Goal: Transaction & Acquisition: Subscribe to service/newsletter

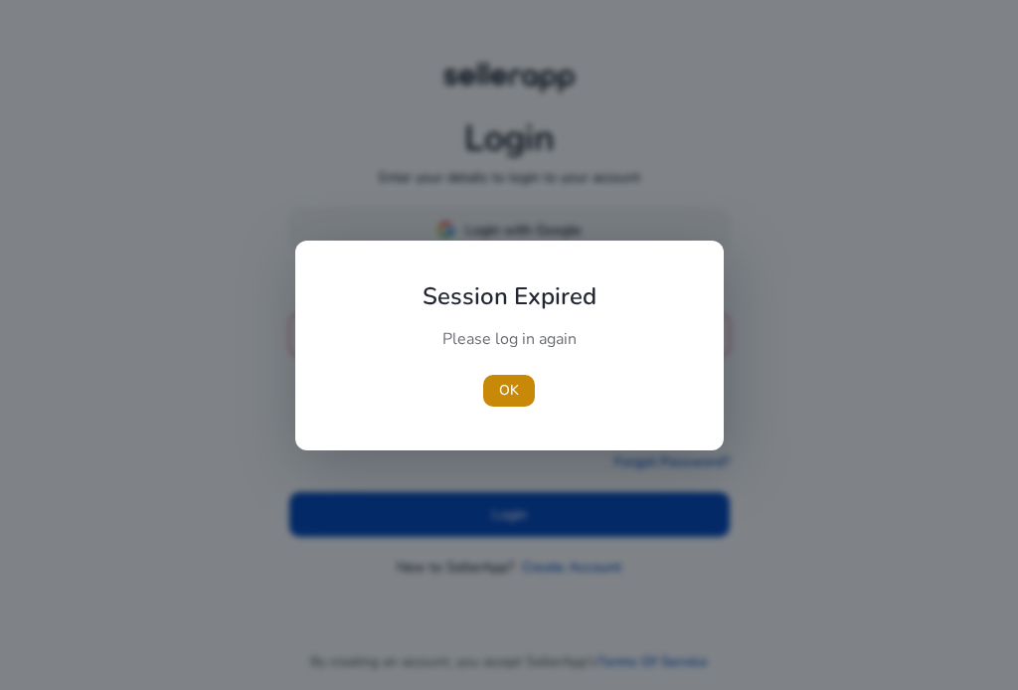
click at [541, 247] on div "Session Expired Please log in again [GEOGRAPHIC_DATA]" at bounding box center [509, 345] width 428 height 210
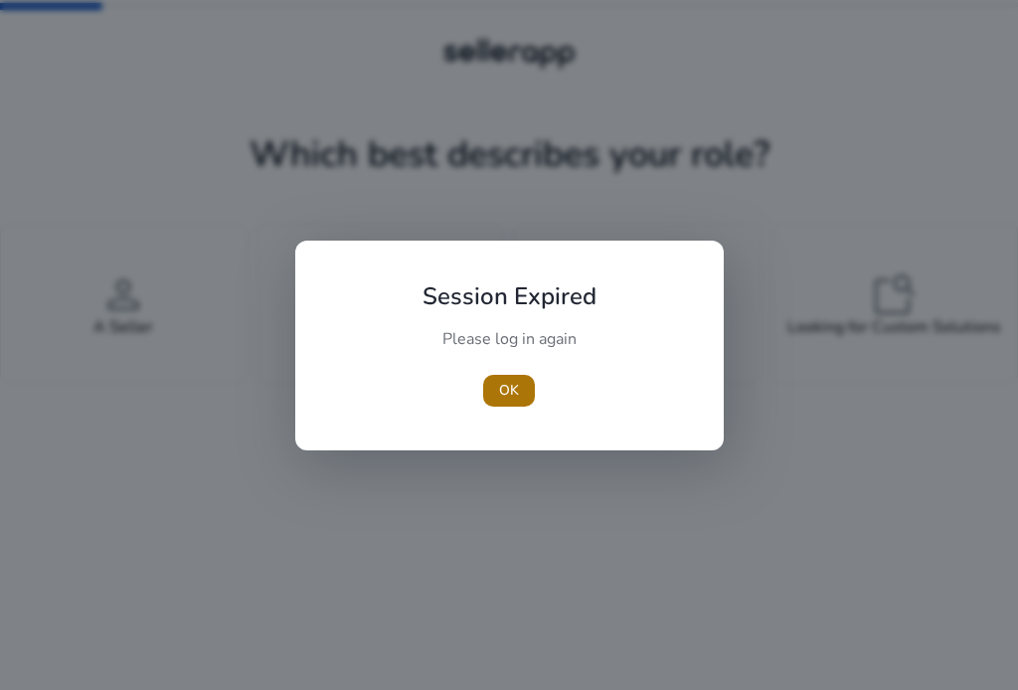
click at [504, 389] on span "OK" at bounding box center [509, 390] width 20 height 21
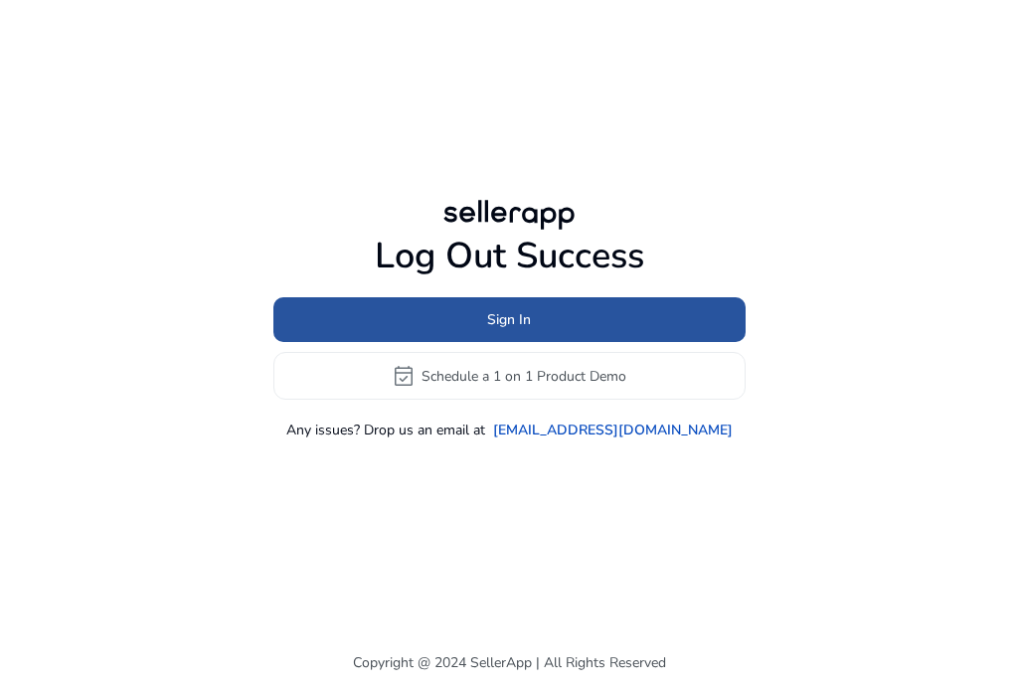
click at [514, 334] on span at bounding box center [509, 320] width 472 height 48
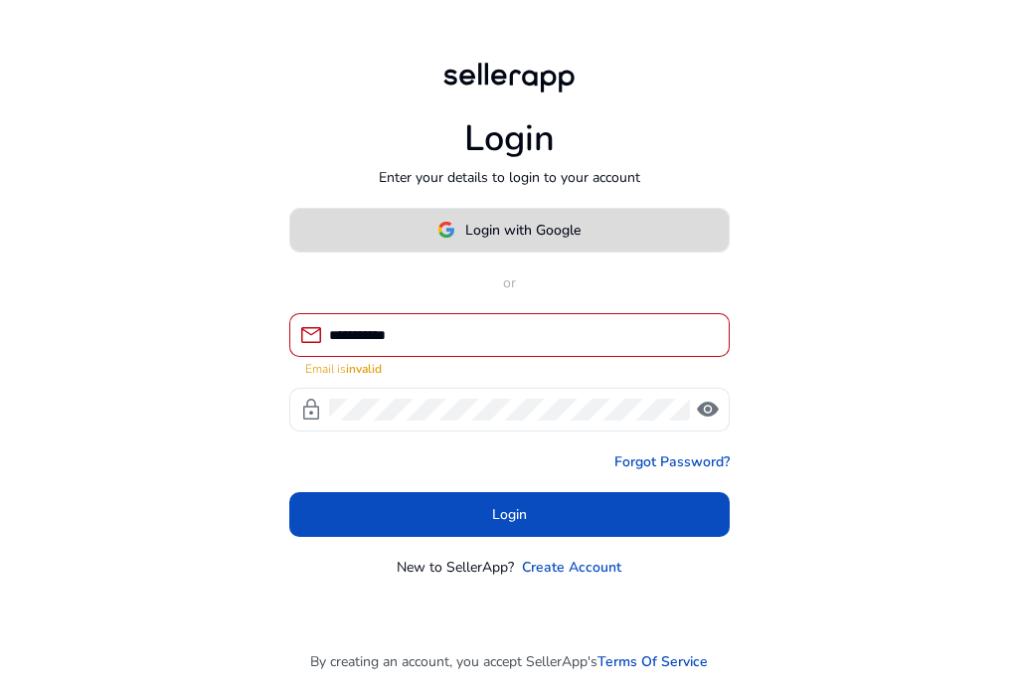
click at [519, 226] on span "Login with Google" at bounding box center [522, 230] width 115 height 21
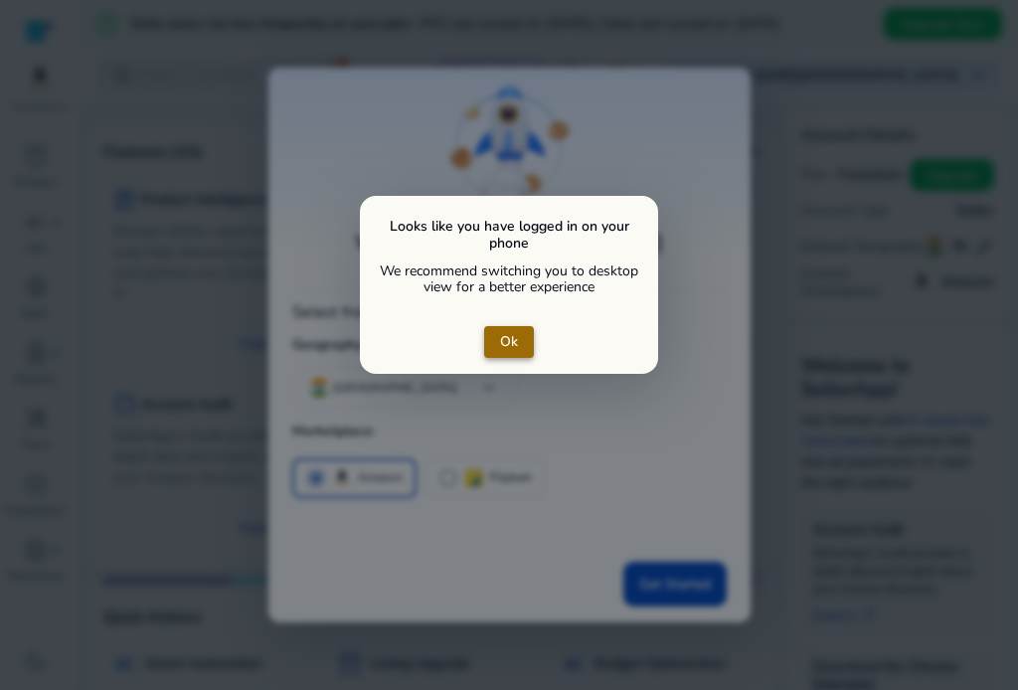
click at [511, 342] on span "Ok" at bounding box center [509, 341] width 18 height 21
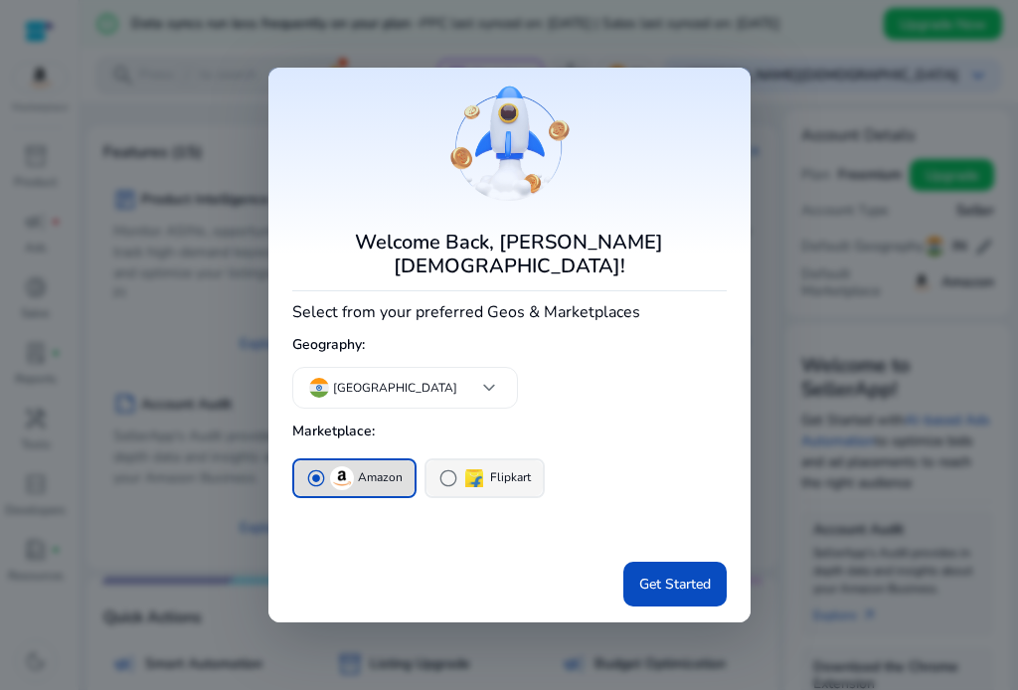
click at [449, 470] on span "radio_button_unchecked" at bounding box center [448, 478] width 20 height 20
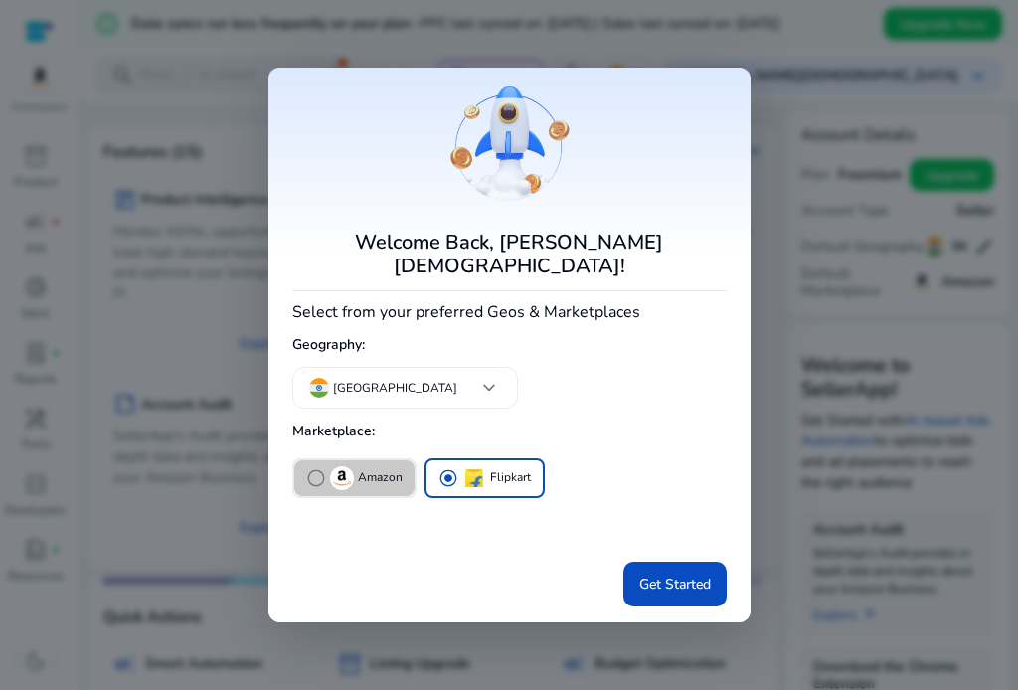
click at [310, 468] on span "radio_button_unchecked" at bounding box center [316, 478] width 20 height 20
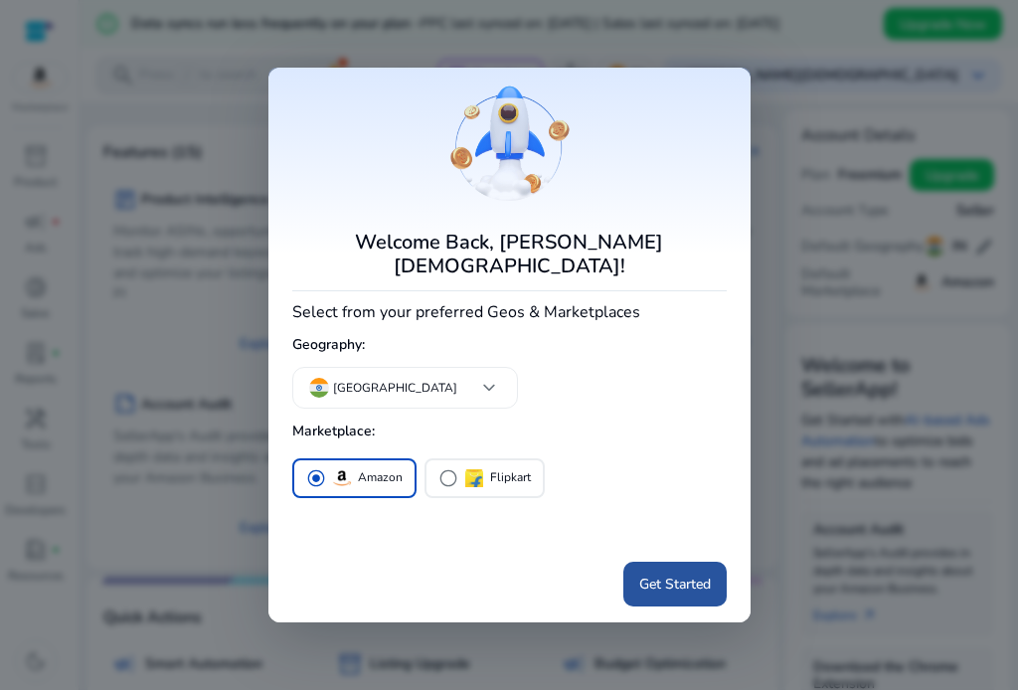
click at [656, 573] on span "Get Started" at bounding box center [675, 583] width 72 height 21
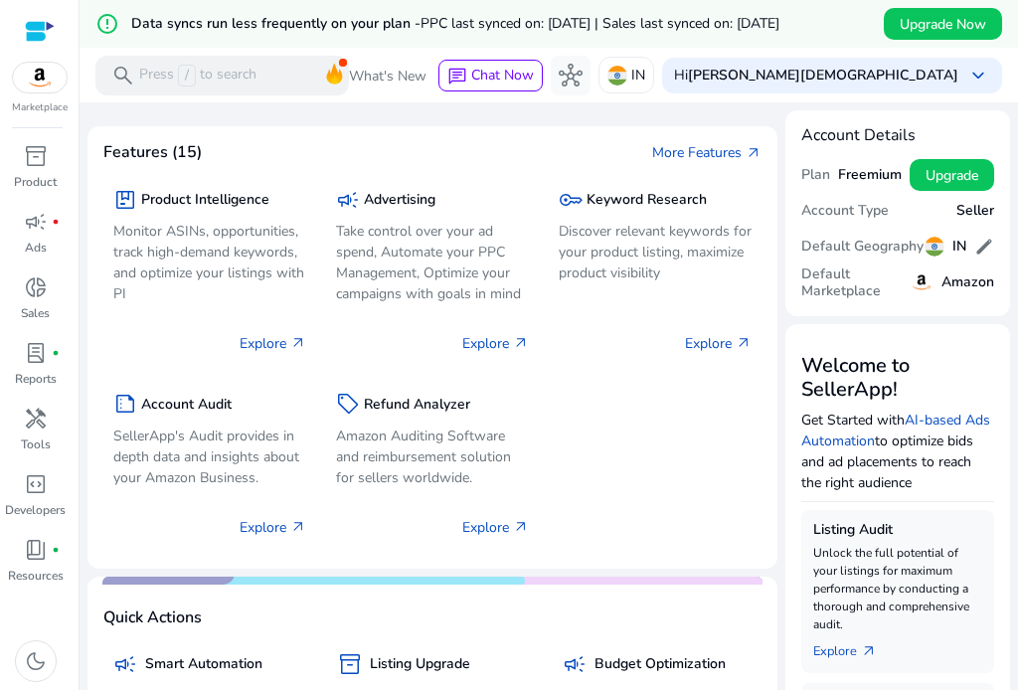
click at [38, 90] on img at bounding box center [40, 78] width 54 height 30
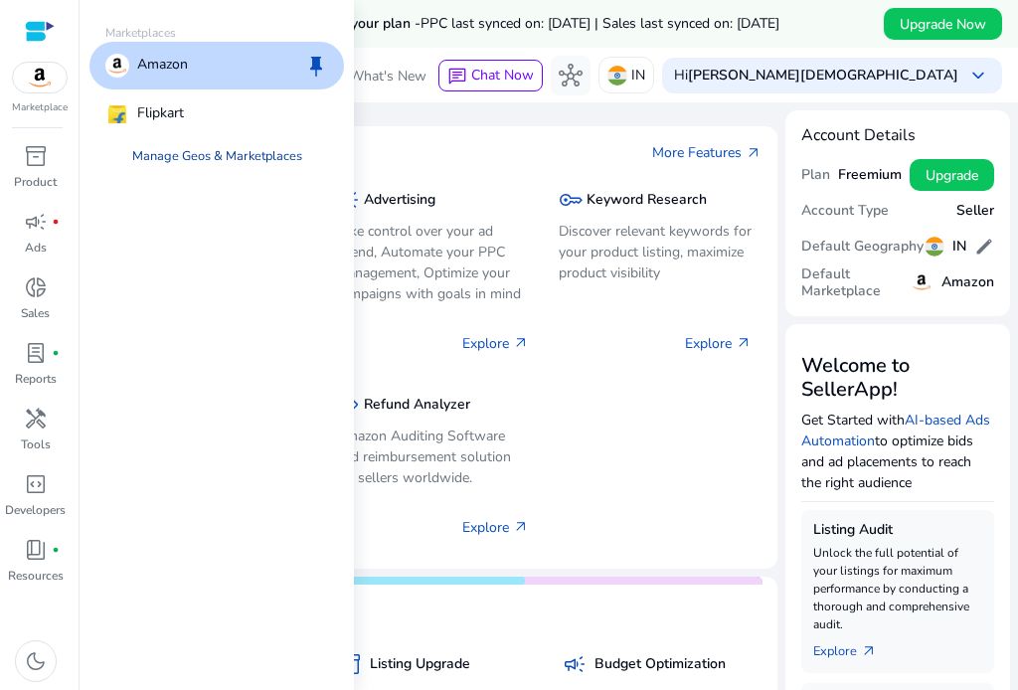
click at [167, 159] on link "Manage Geos & Marketplaces" at bounding box center [217, 156] width 202 height 36
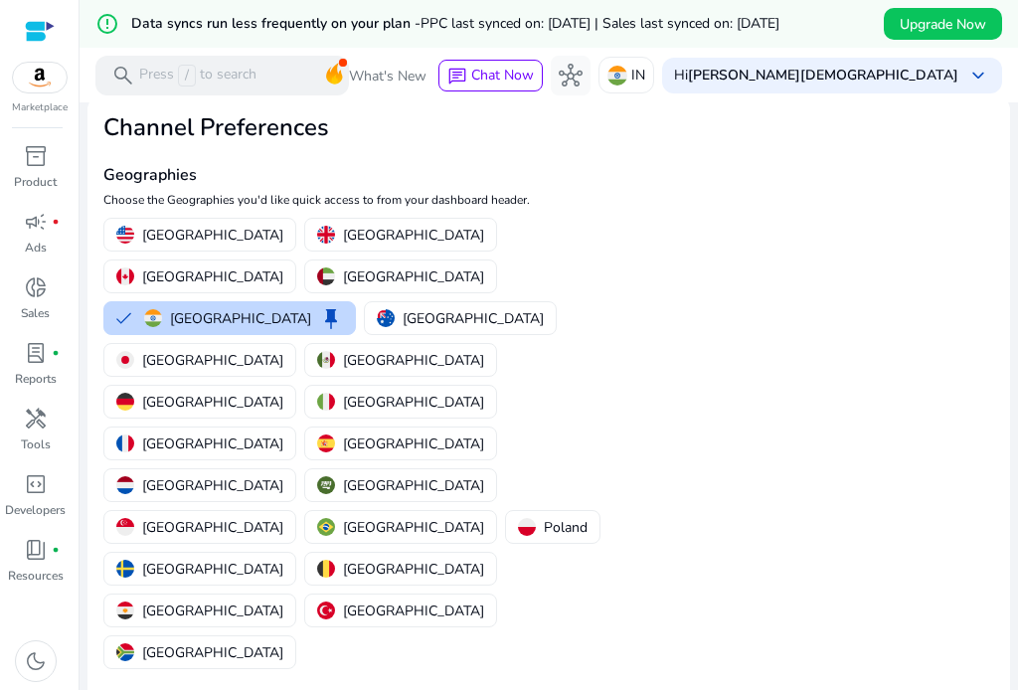
scroll to position [95, 0]
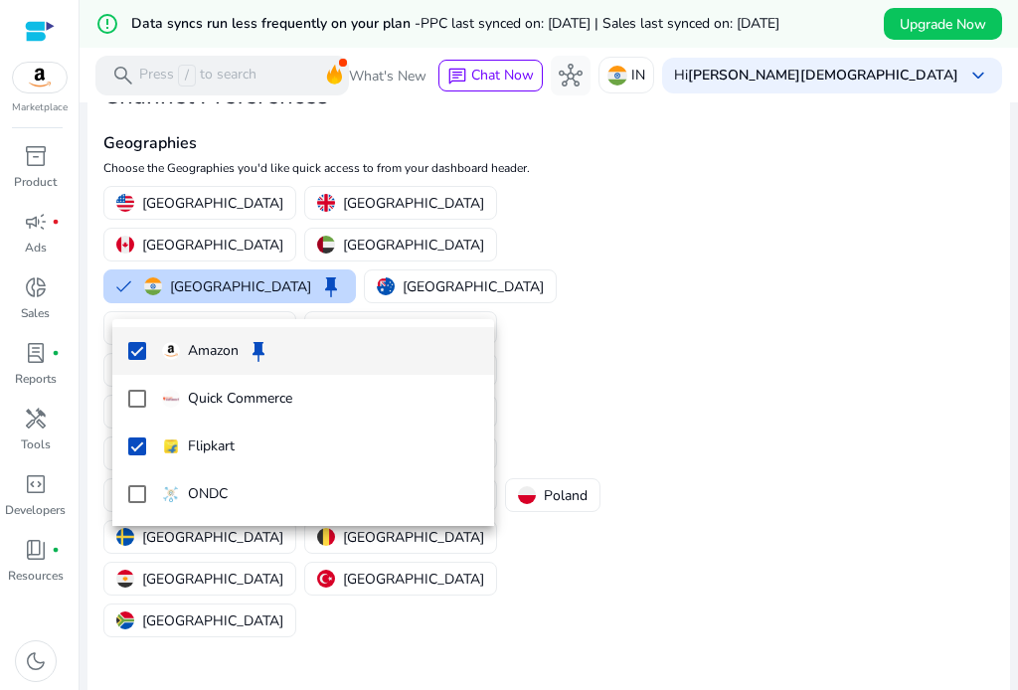
click at [736, 575] on div at bounding box center [509, 345] width 1018 height 690
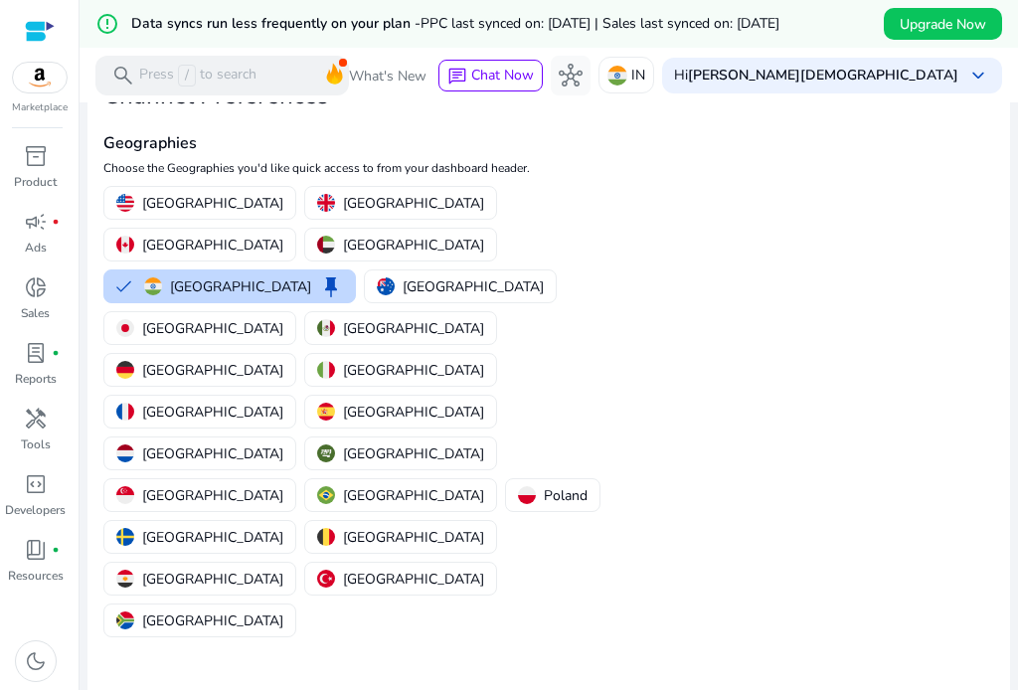
scroll to position [0, 0]
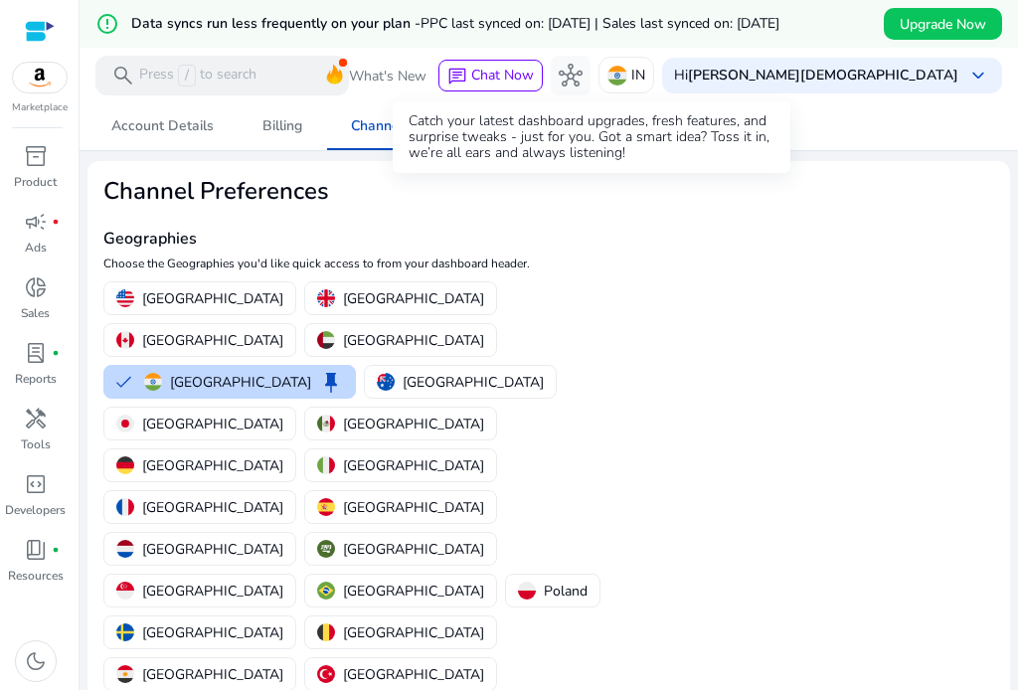
click at [426, 80] on span "What's New" at bounding box center [388, 76] width 78 height 35
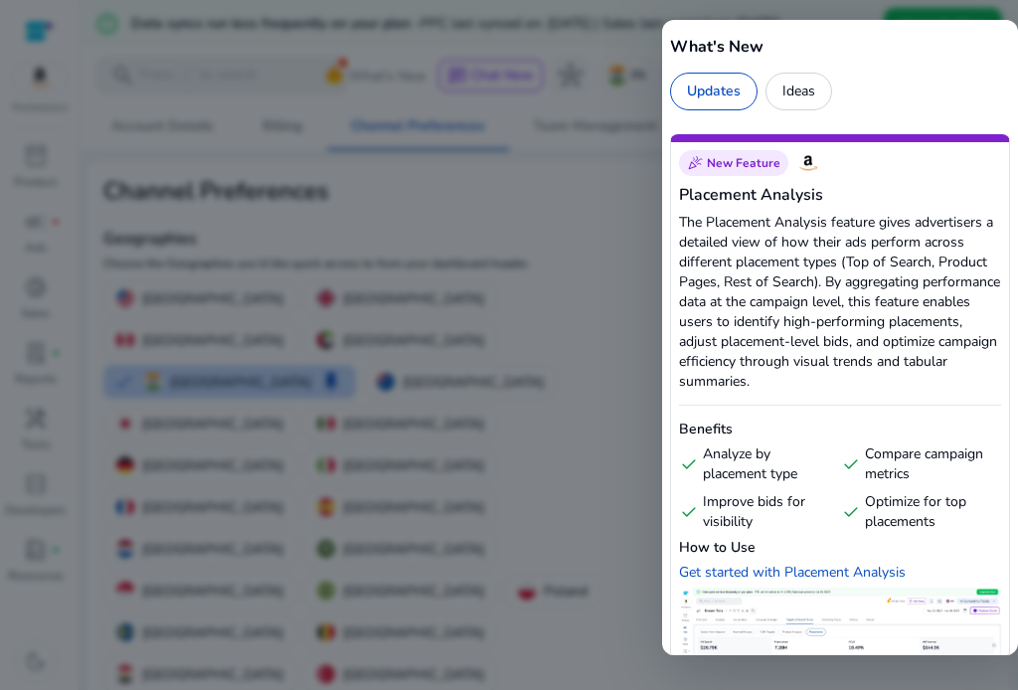
click at [707, 89] on div "Updates" at bounding box center [713, 92] width 87 height 38
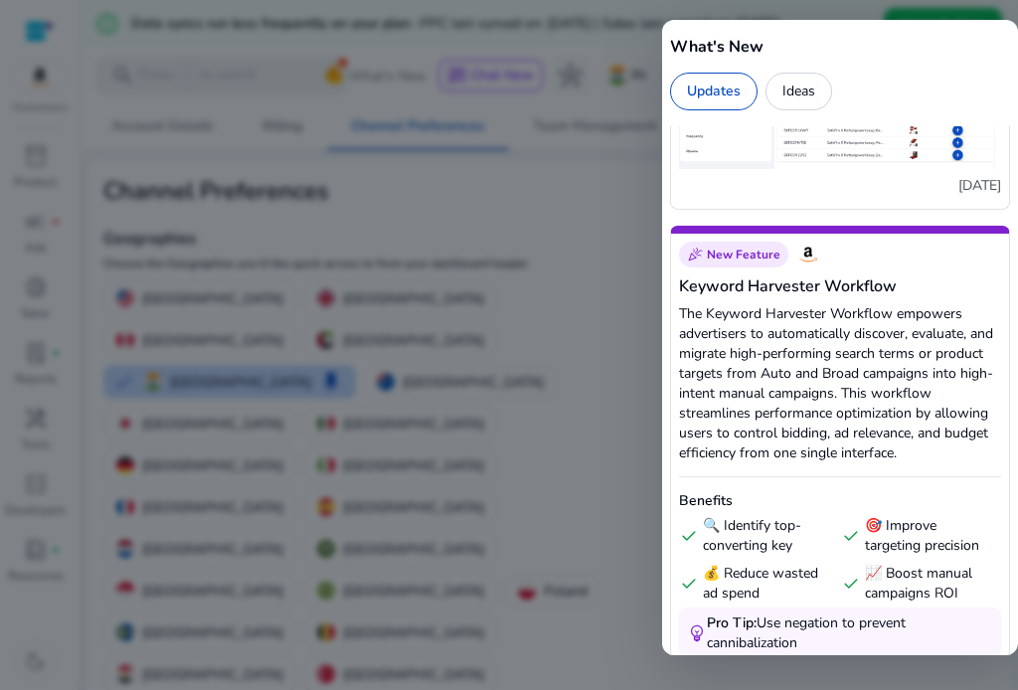
scroll to position [3954, 0]
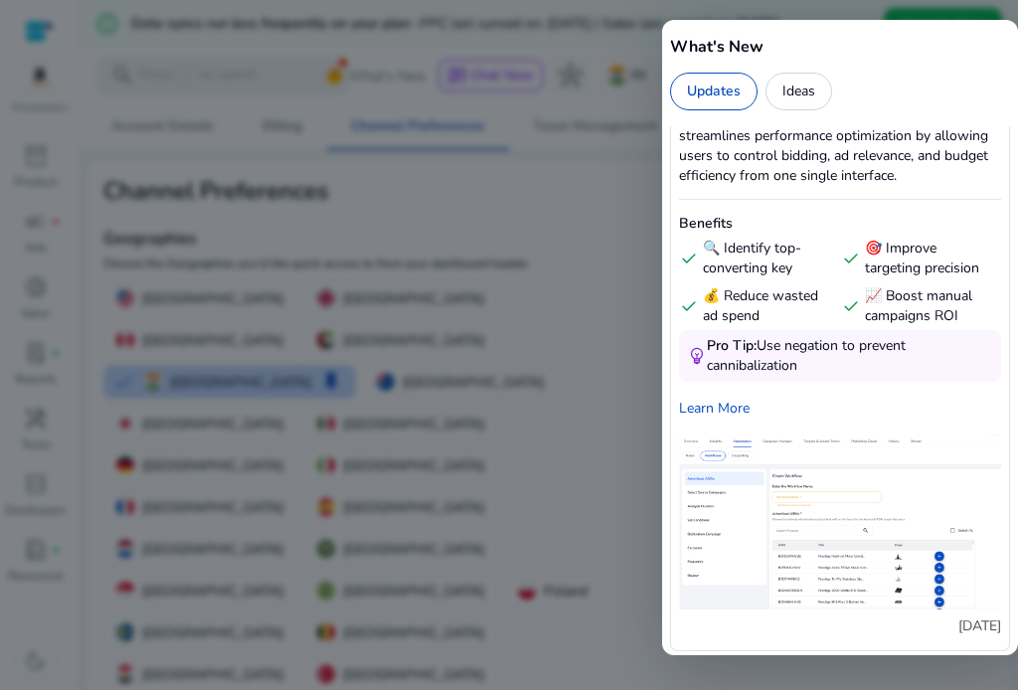
click at [584, 210] on div at bounding box center [509, 345] width 1018 height 690
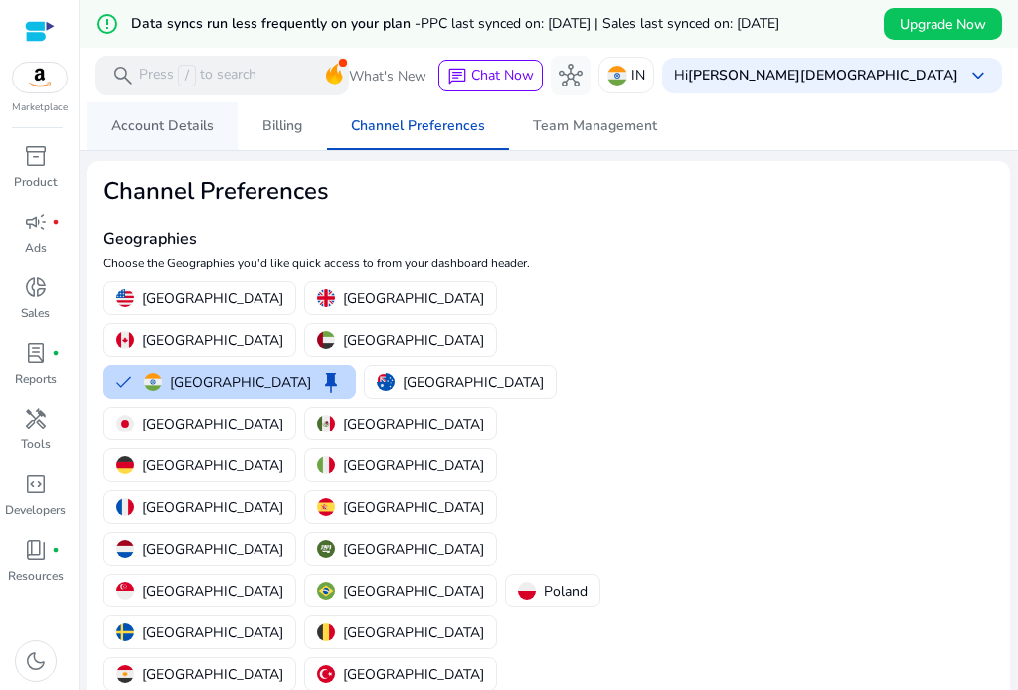
click at [178, 119] on span "Account Details" at bounding box center [162, 126] width 102 height 14
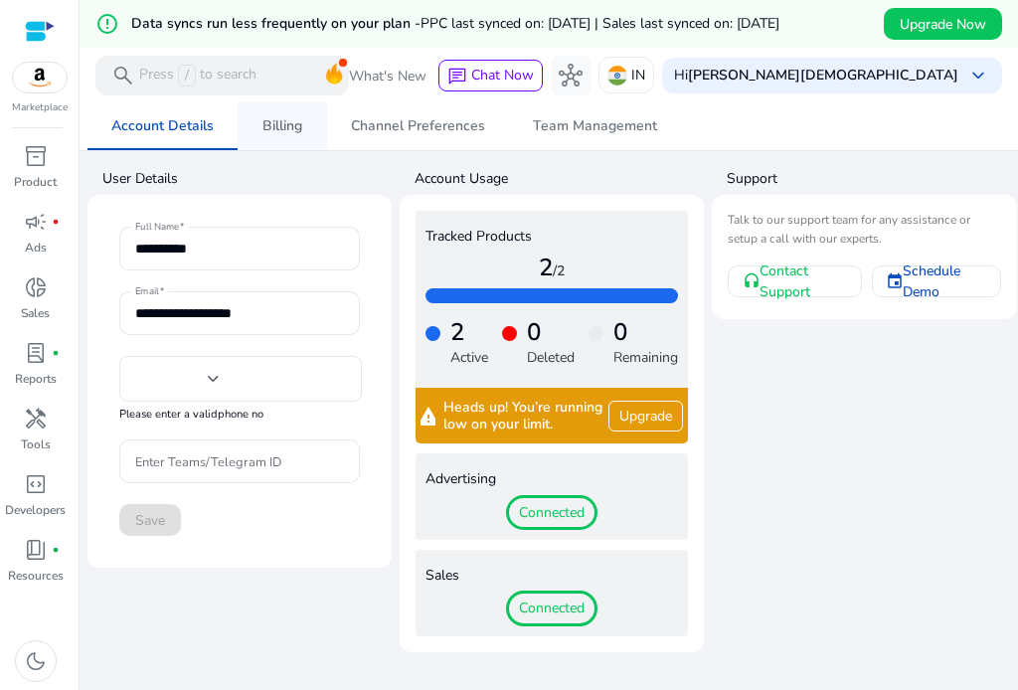
type input "***"
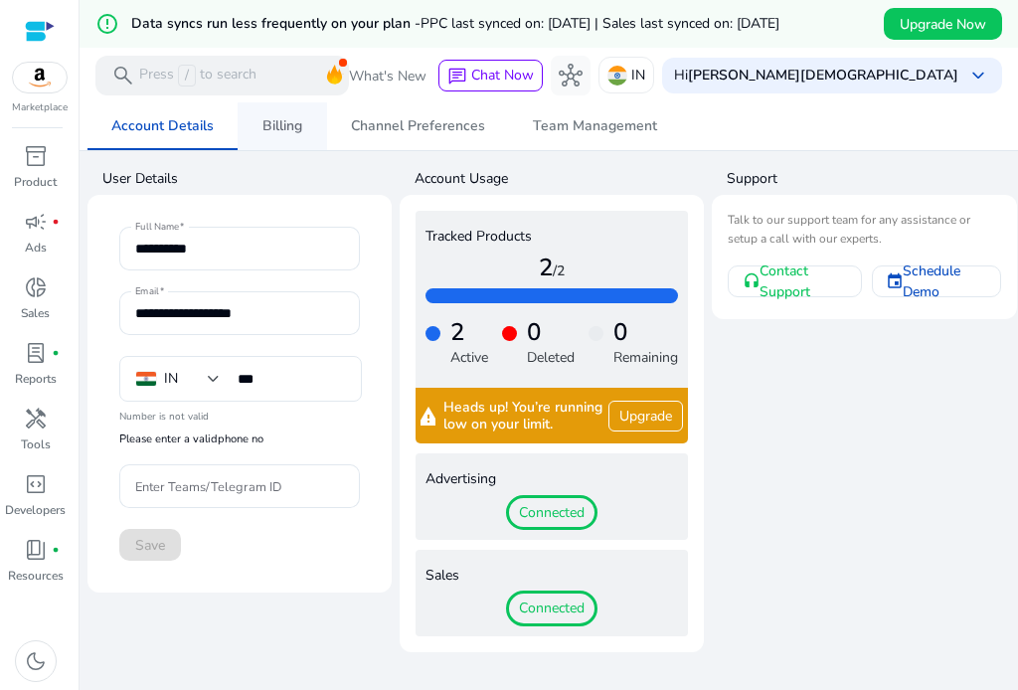
click at [283, 122] on span "Billing" at bounding box center [282, 126] width 40 height 14
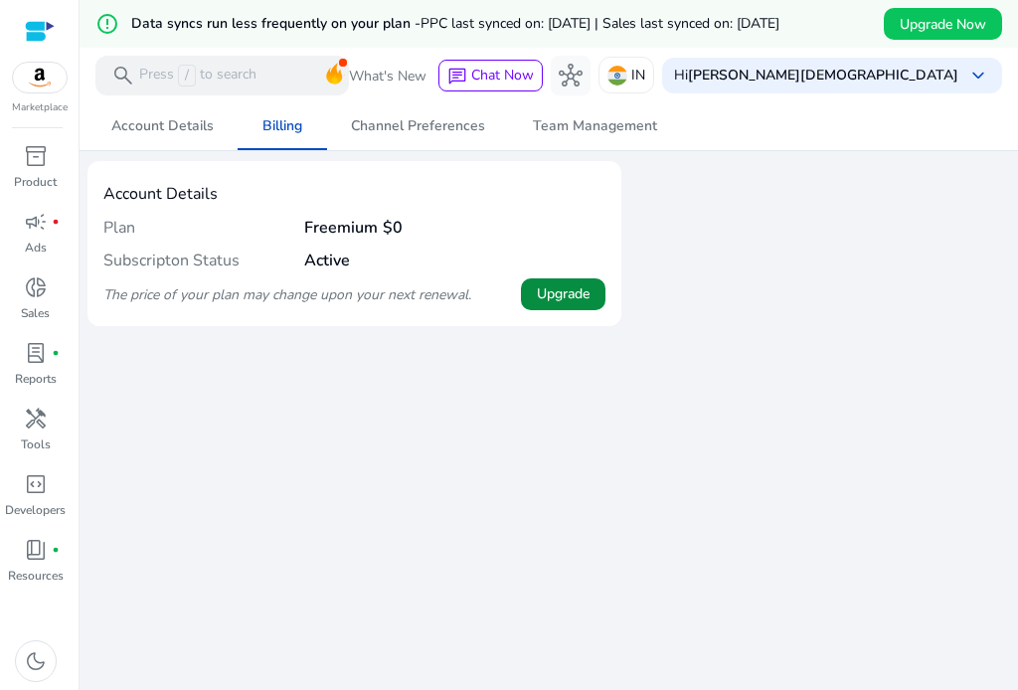
click at [555, 291] on span "Upgrade" at bounding box center [563, 293] width 53 height 21
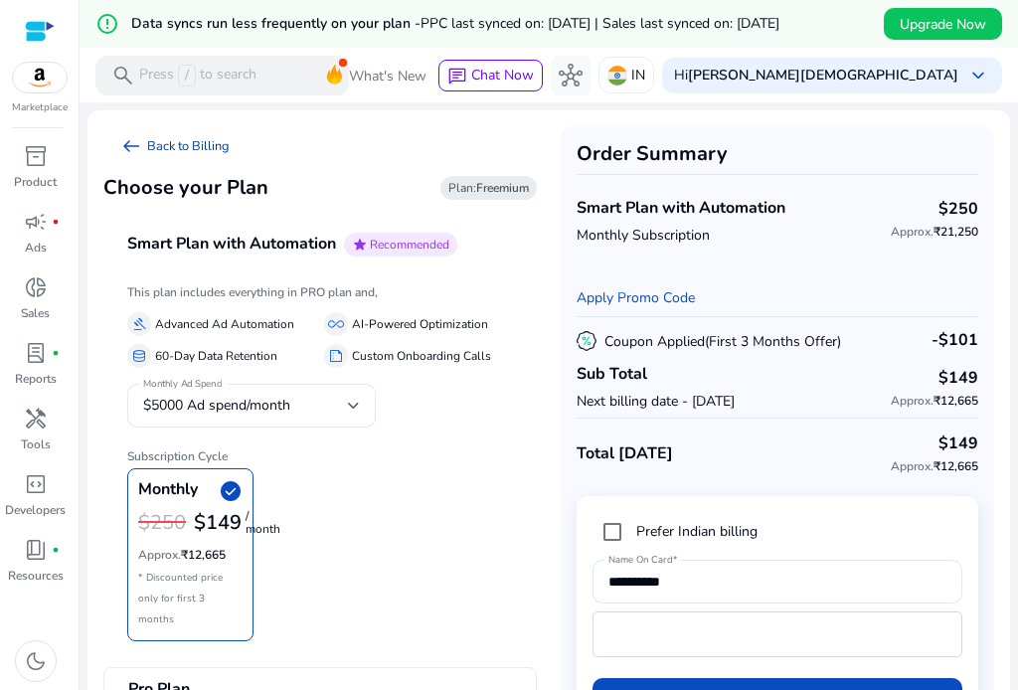
click at [127, 143] on span "arrow_left_alt" at bounding box center [131, 146] width 24 height 24
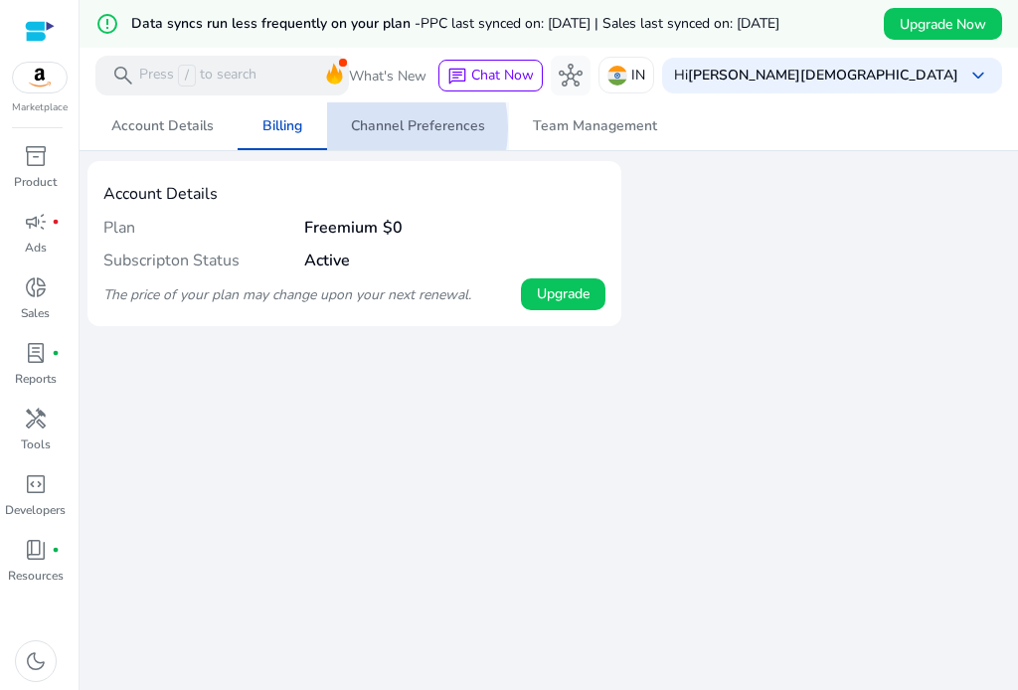
click at [365, 128] on span "Channel Preferences" at bounding box center [418, 126] width 134 height 14
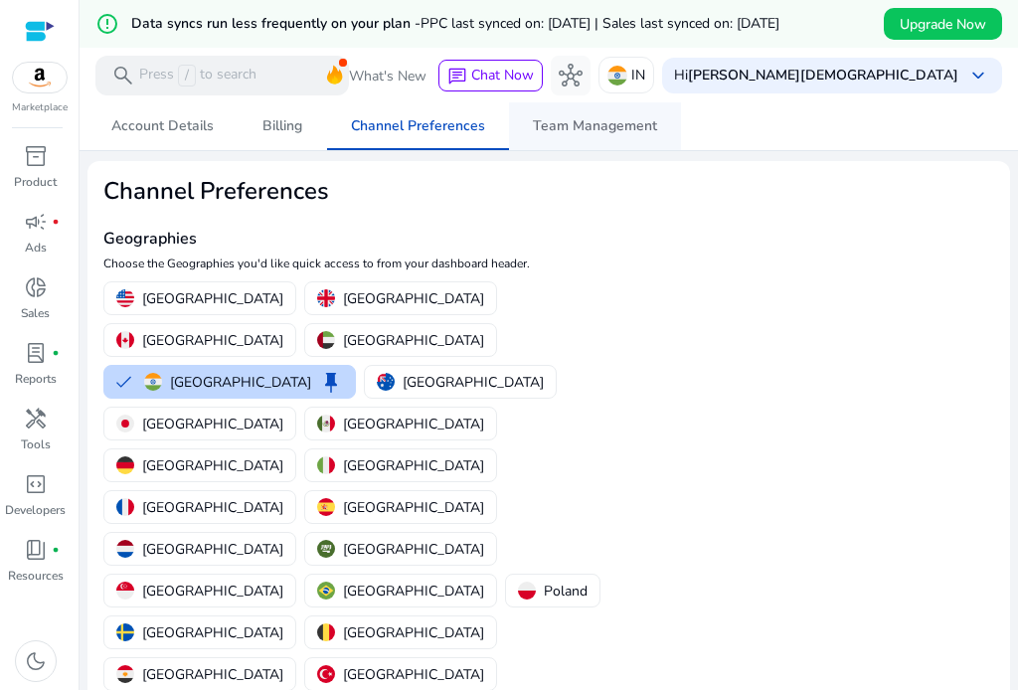
click at [600, 122] on span "Team Management" at bounding box center [595, 126] width 124 height 14
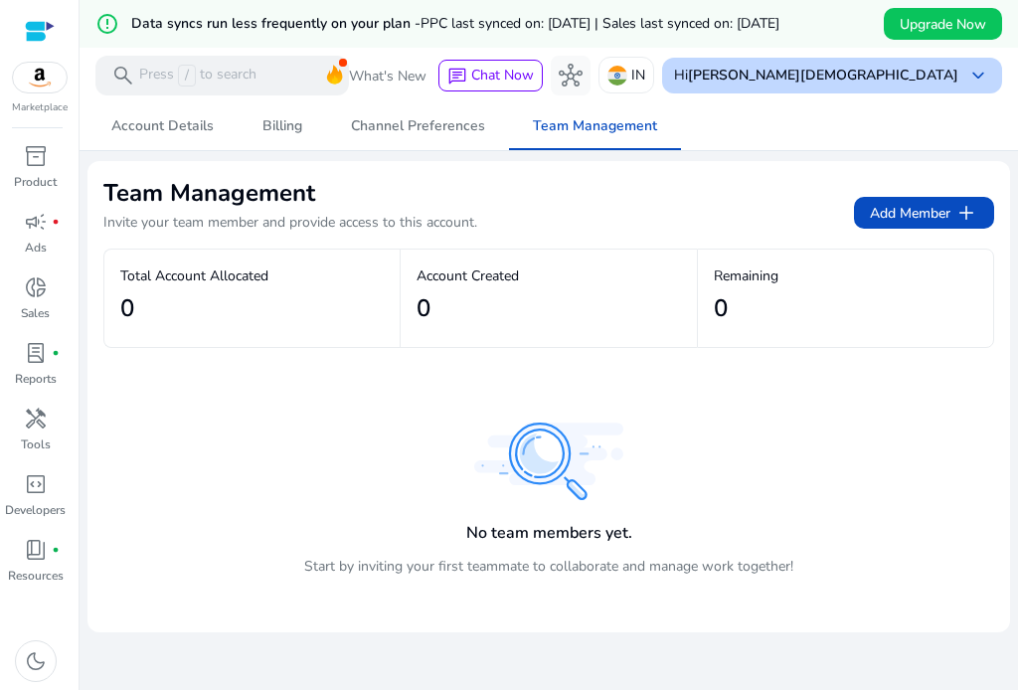
click at [966, 73] on span "keyboard_arrow_down" at bounding box center [978, 76] width 24 height 24
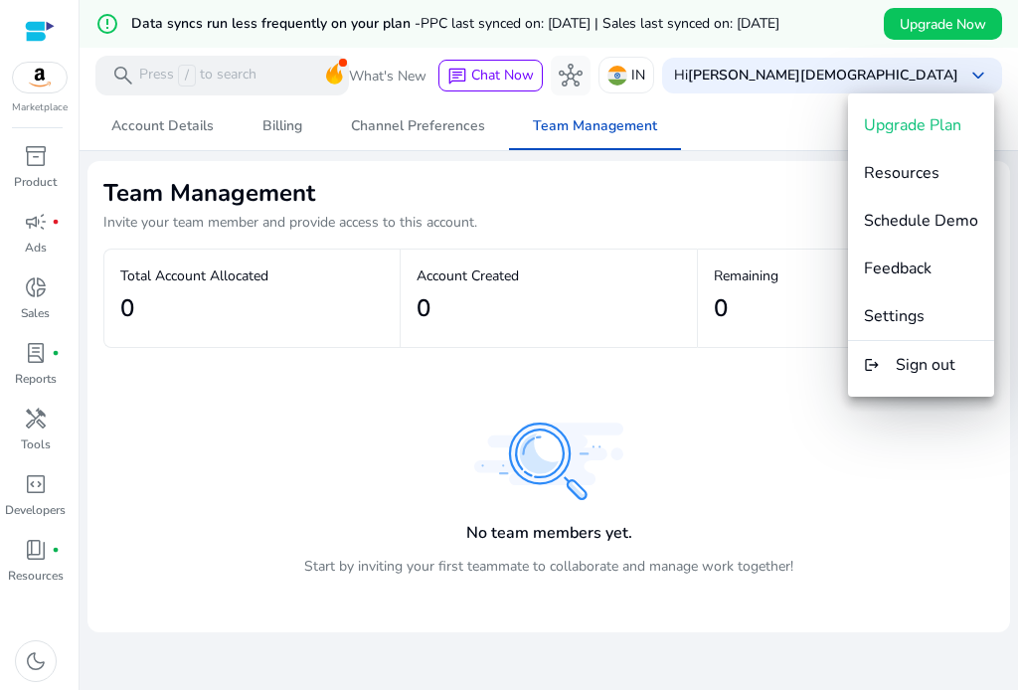
click at [710, 209] on div at bounding box center [509, 345] width 1018 height 690
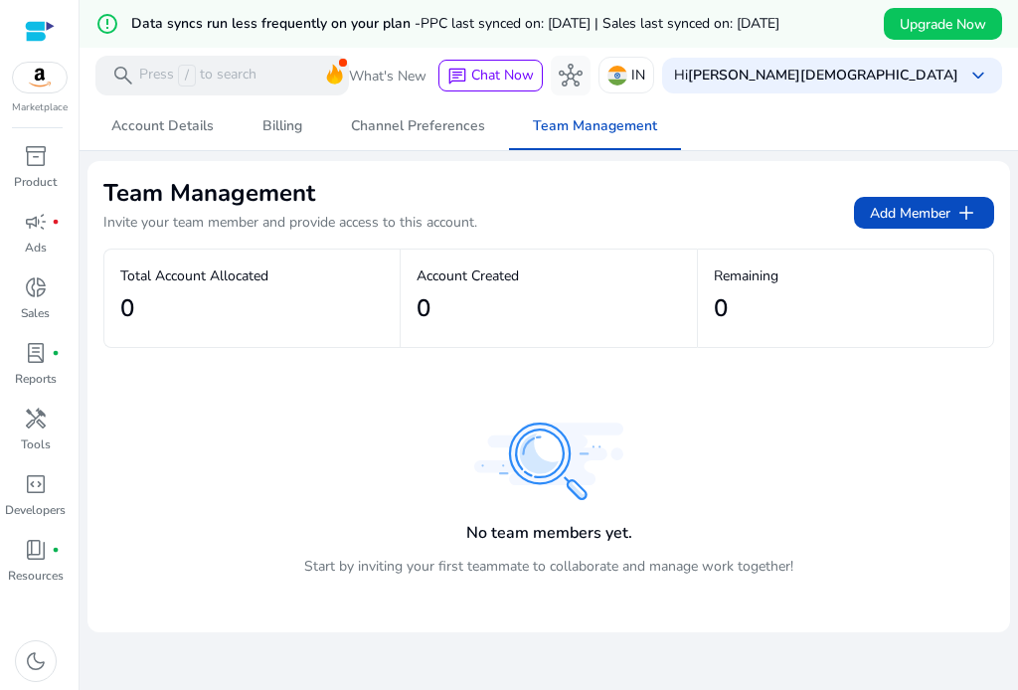
click at [36, 94] on div "Marketplace" at bounding box center [39, 57] width 79 height 115
click at [39, 181] on p "Product" at bounding box center [35, 182] width 43 height 18
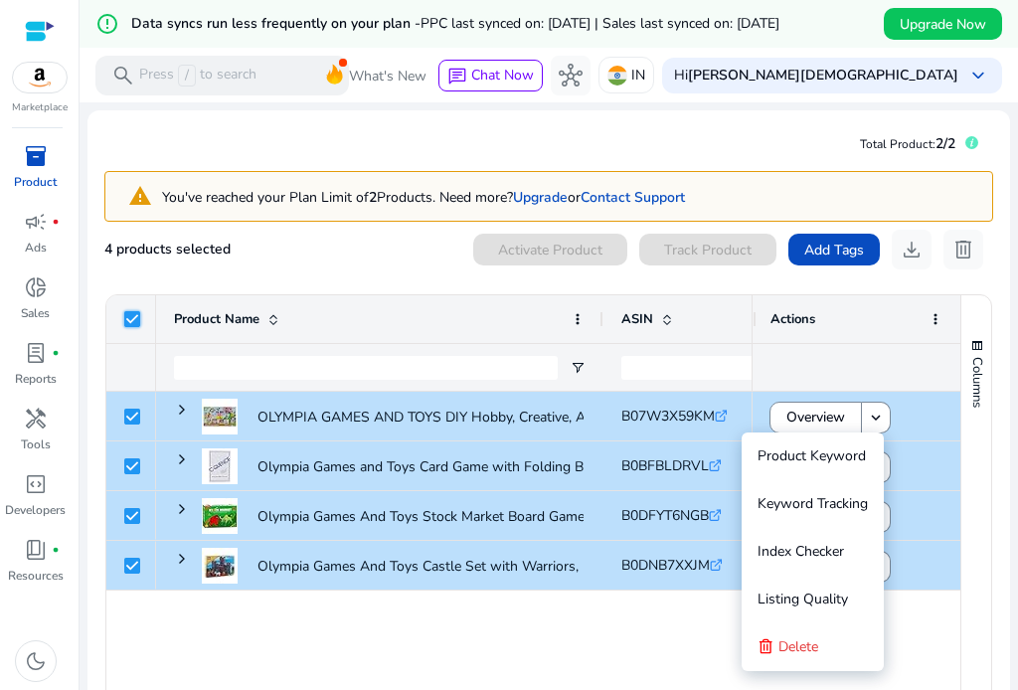
click at [854, 344] on div at bounding box center [856, 367] width 173 height 47
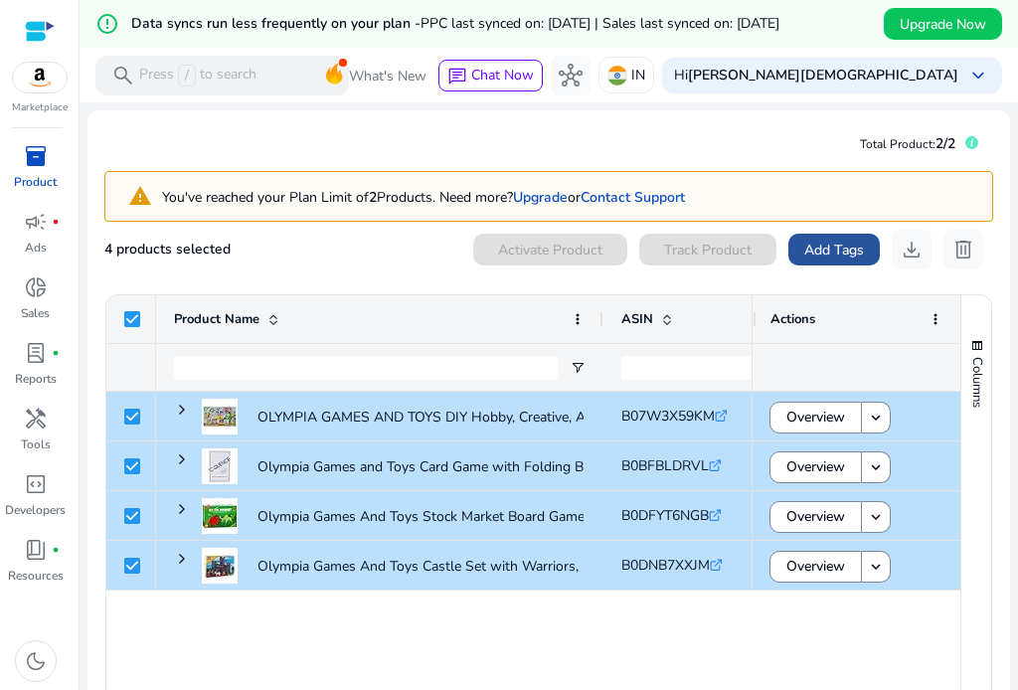
click at [830, 251] on span "Add Tags" at bounding box center [834, 249] width 60 height 21
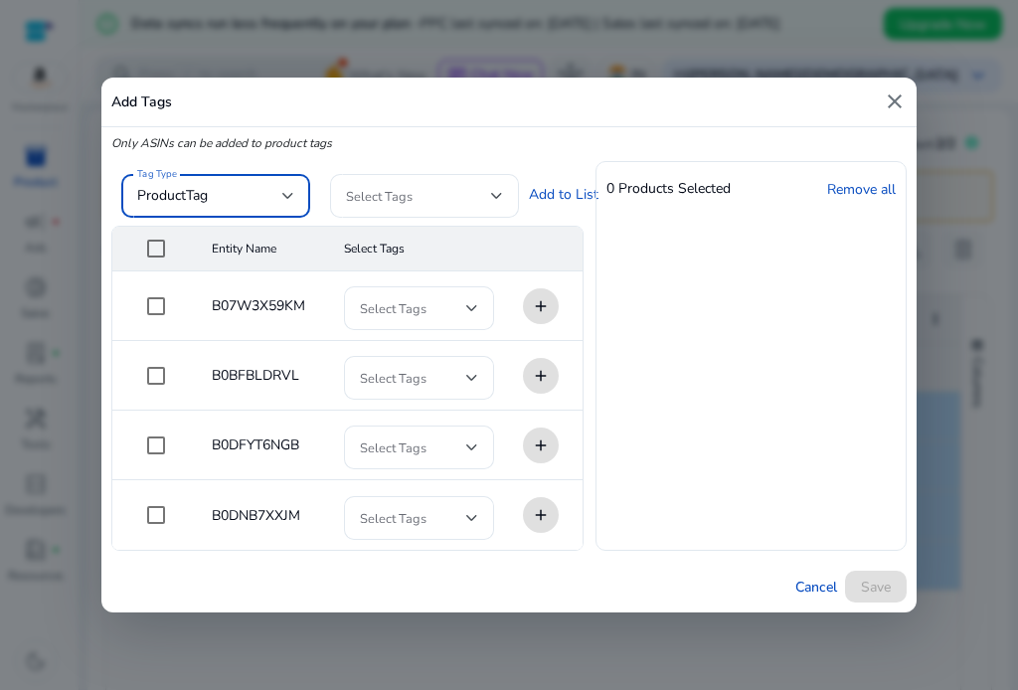
click at [289, 202] on div at bounding box center [288, 196] width 12 height 24
click at [494, 200] on div at bounding box center [509, 345] width 1018 height 690
click at [494, 198] on div at bounding box center [497, 196] width 12 height 8
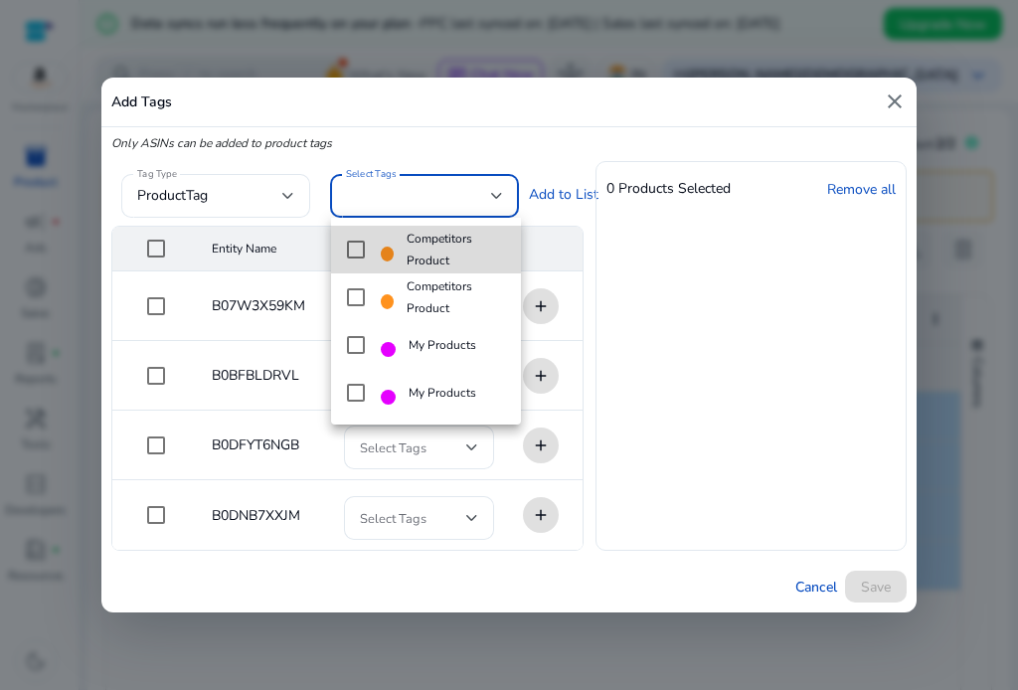
click at [354, 240] on mat-pseudo-checkbox at bounding box center [356, 249] width 18 height 18
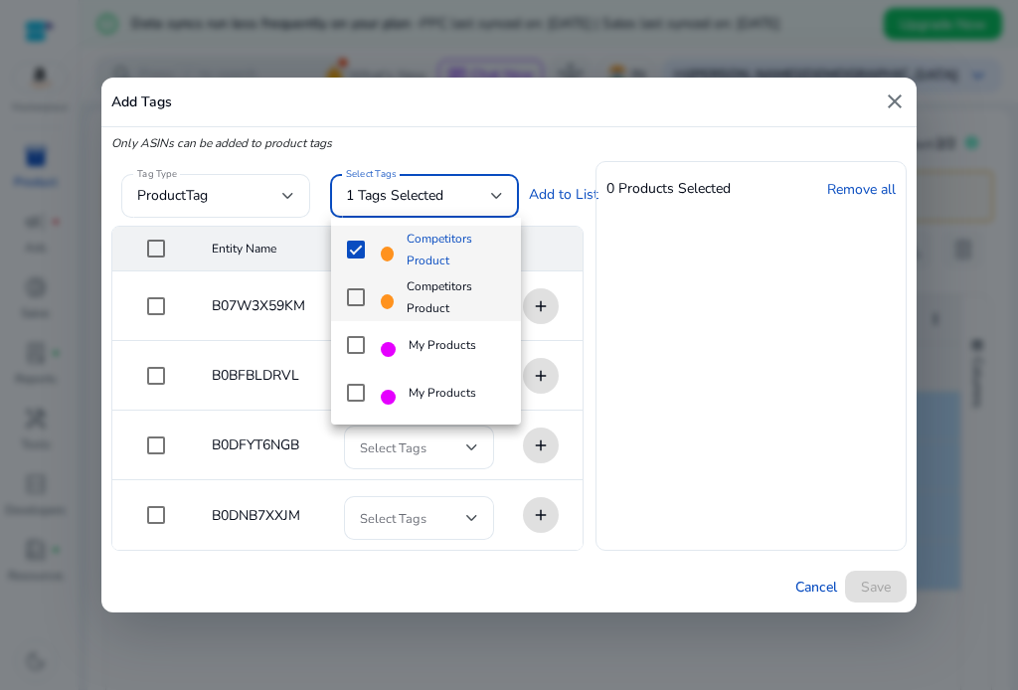
click at [355, 288] on mat-pseudo-checkbox at bounding box center [356, 297] width 18 height 18
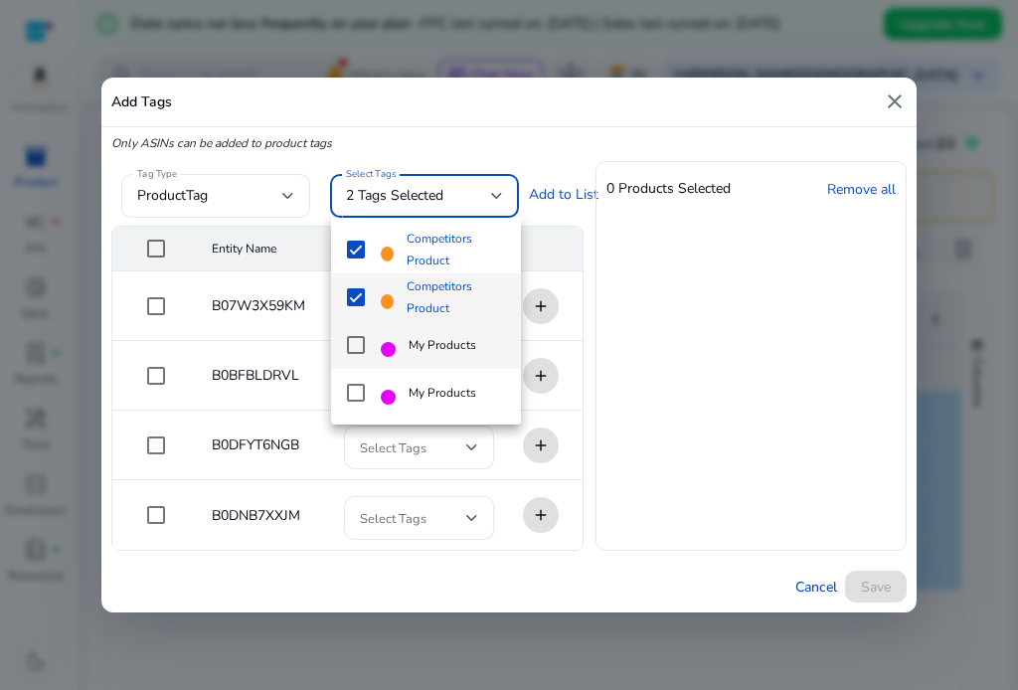
click at [355, 350] on mat-pseudo-checkbox at bounding box center [356, 345] width 18 height 18
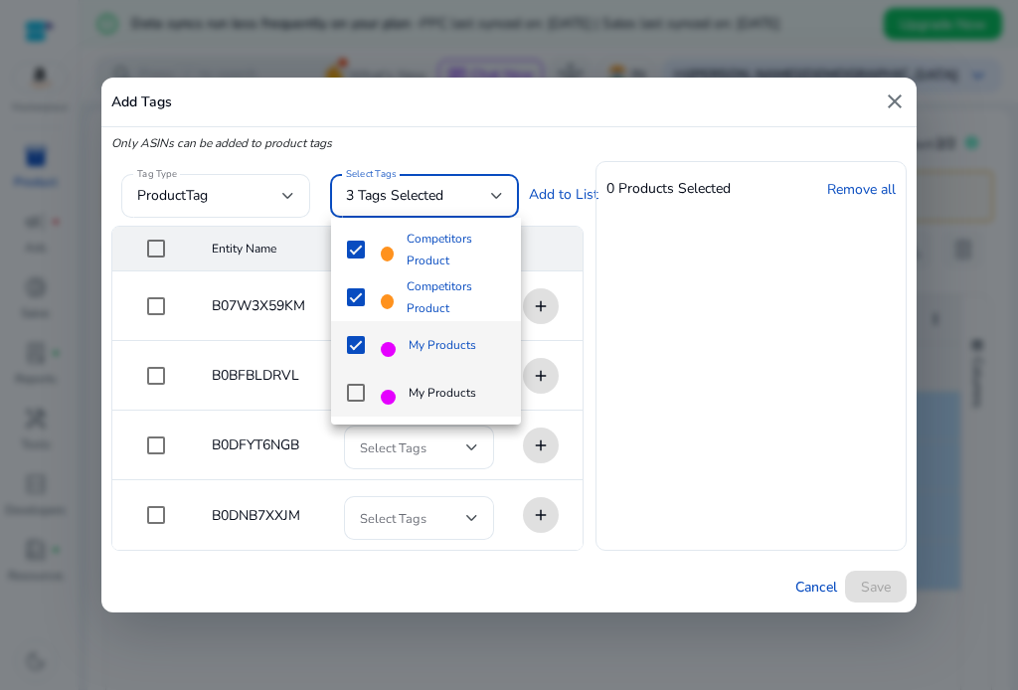
click at [356, 393] on mat-pseudo-checkbox at bounding box center [356, 393] width 18 height 18
click at [873, 315] on div at bounding box center [509, 345] width 1018 height 690
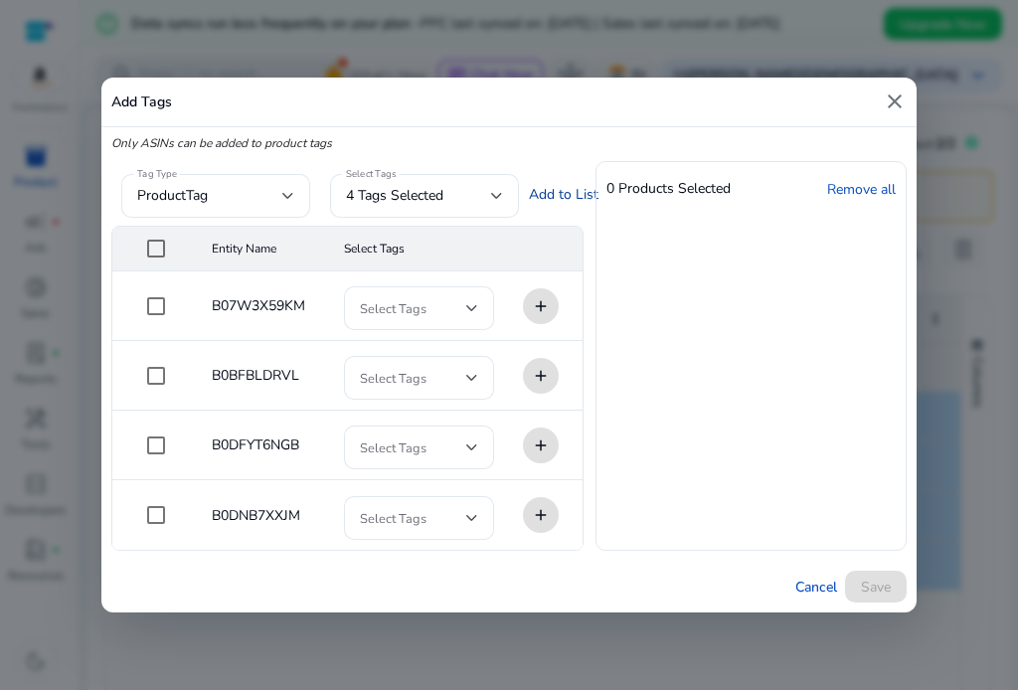
click at [533, 193] on link "Add to List" at bounding box center [564, 194] width 70 height 21
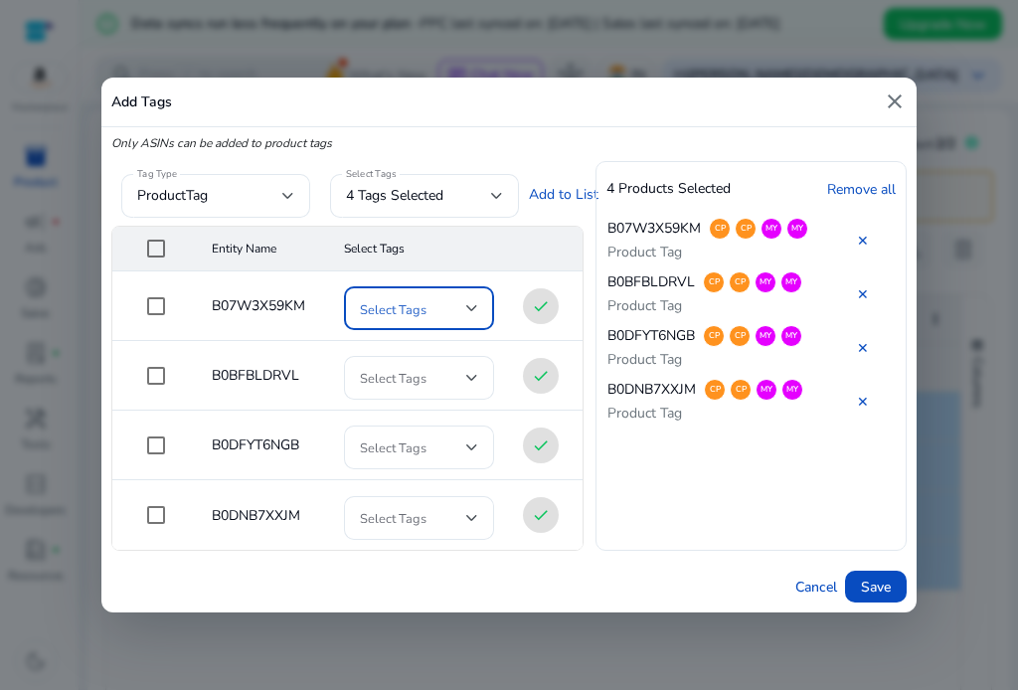
click at [460, 308] on span at bounding box center [413, 308] width 106 height 22
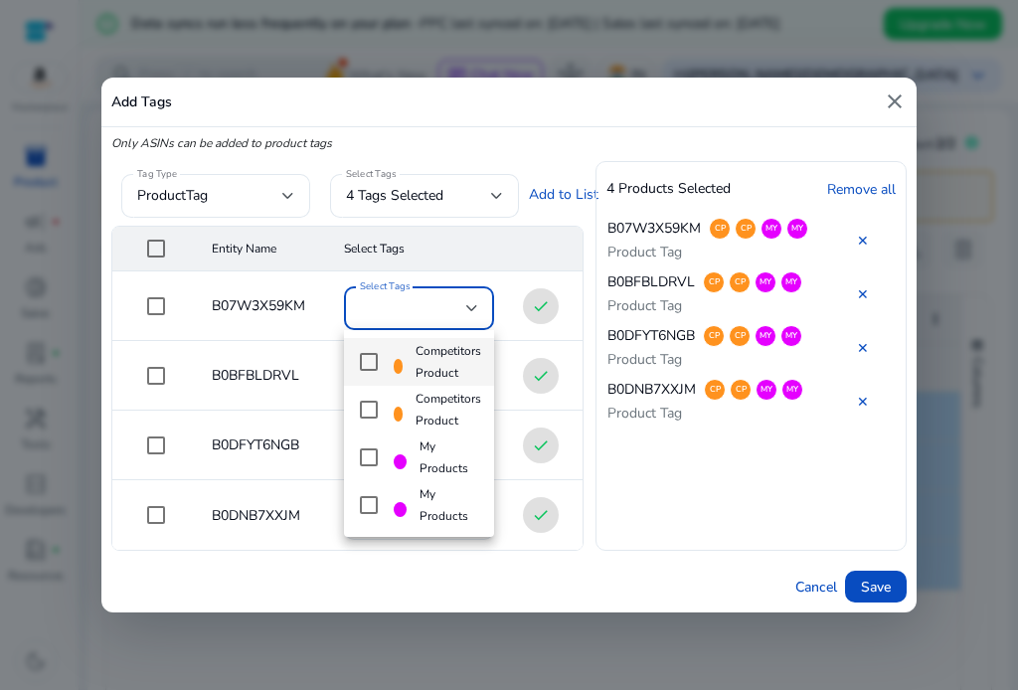
click at [660, 536] on div at bounding box center [509, 345] width 1018 height 690
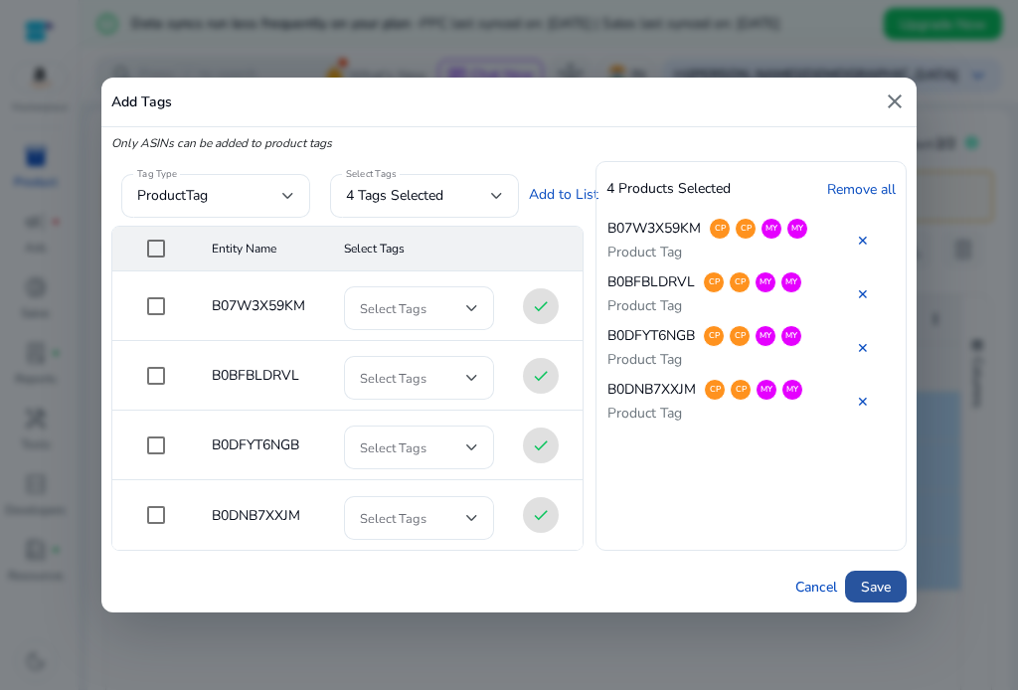
click at [871, 589] on span "Save" at bounding box center [876, 586] width 30 height 21
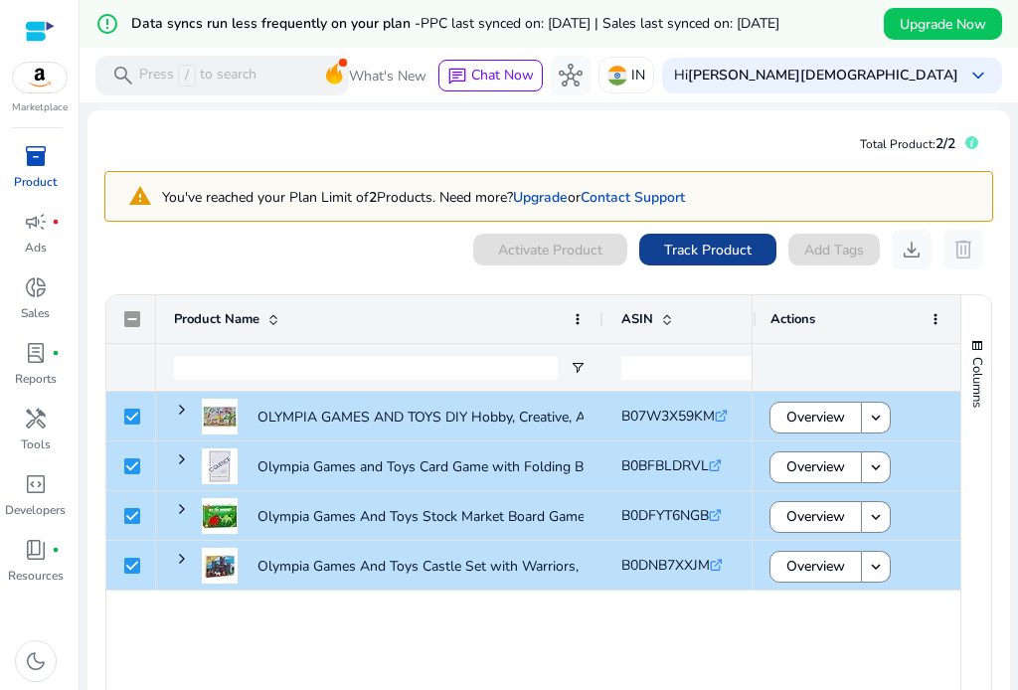
click at [698, 247] on span "Track Product" at bounding box center [707, 249] width 87 height 21
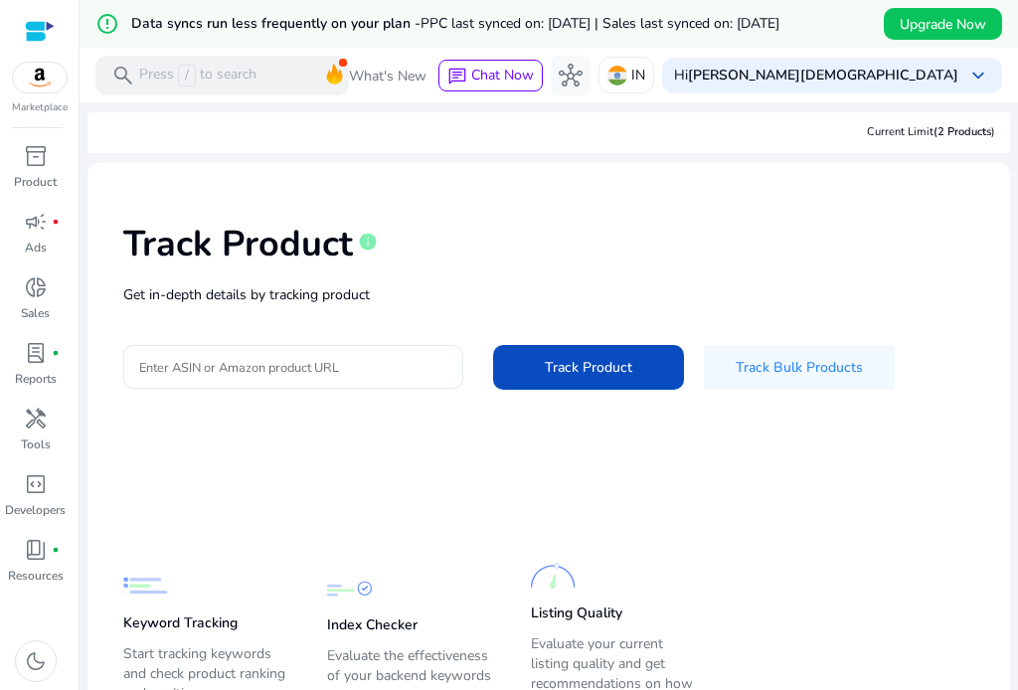
click at [210, 363] on input "Enter ASIN or Amazon product URL" at bounding box center [293, 367] width 308 height 22
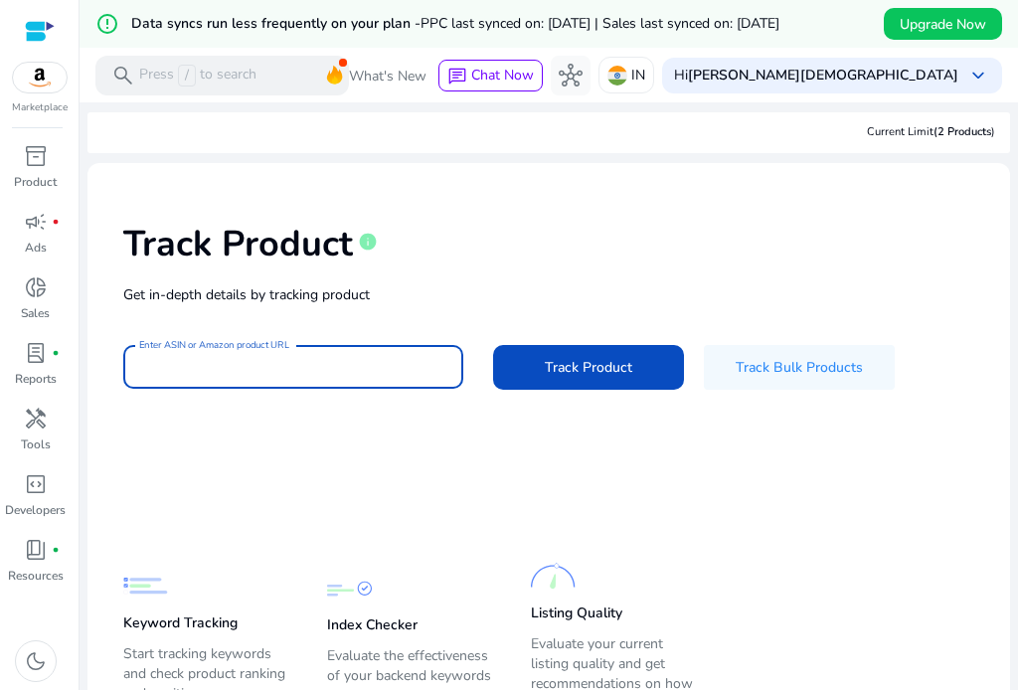
paste input "**********"
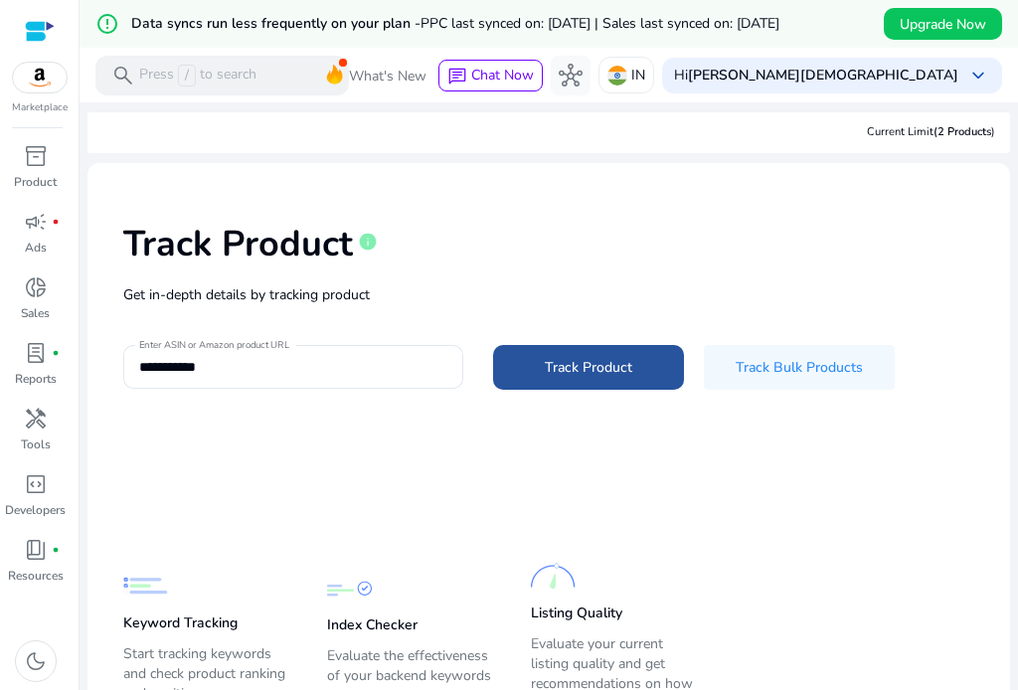
click at [574, 353] on span at bounding box center [588, 368] width 191 height 48
type input "**********"
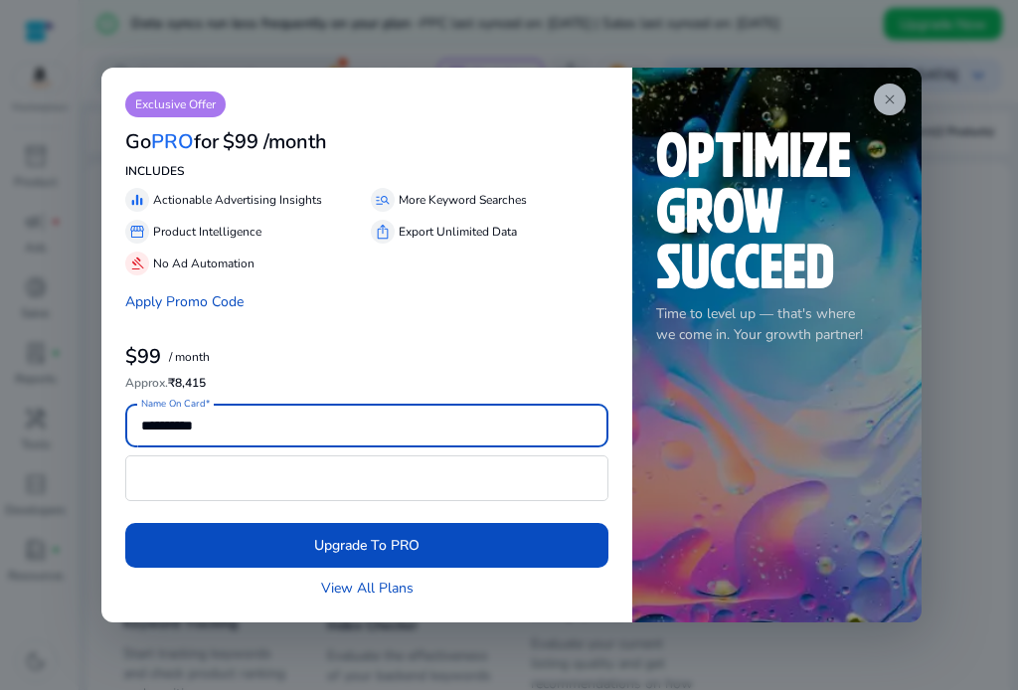
click at [888, 104] on span "close" at bounding box center [889, 99] width 16 height 16
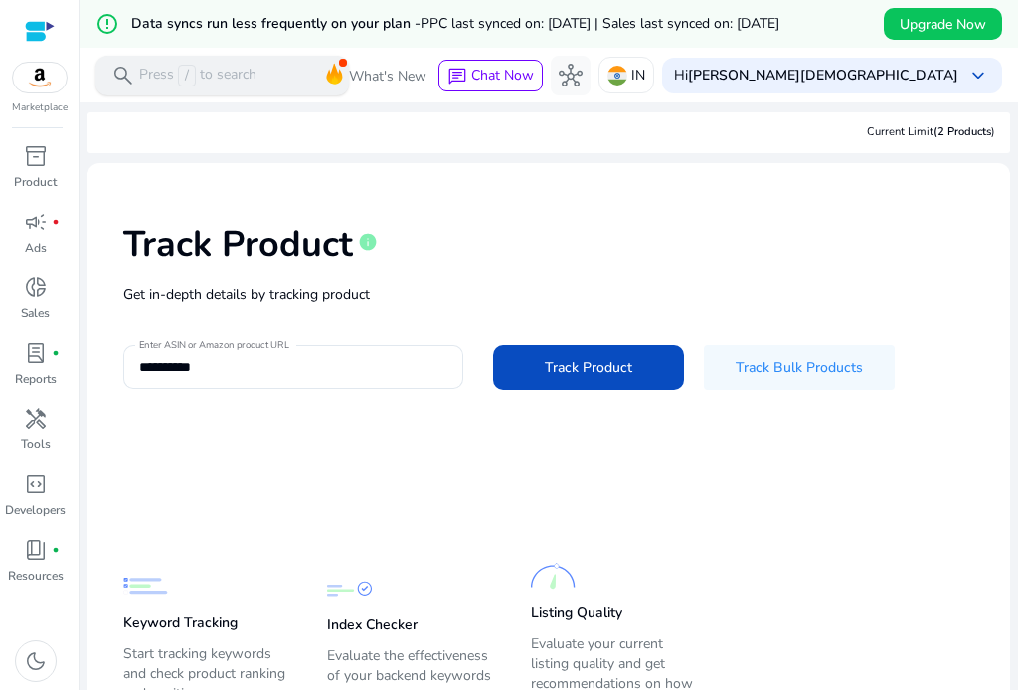
click at [231, 77] on p "Press / to search" at bounding box center [197, 76] width 117 height 22
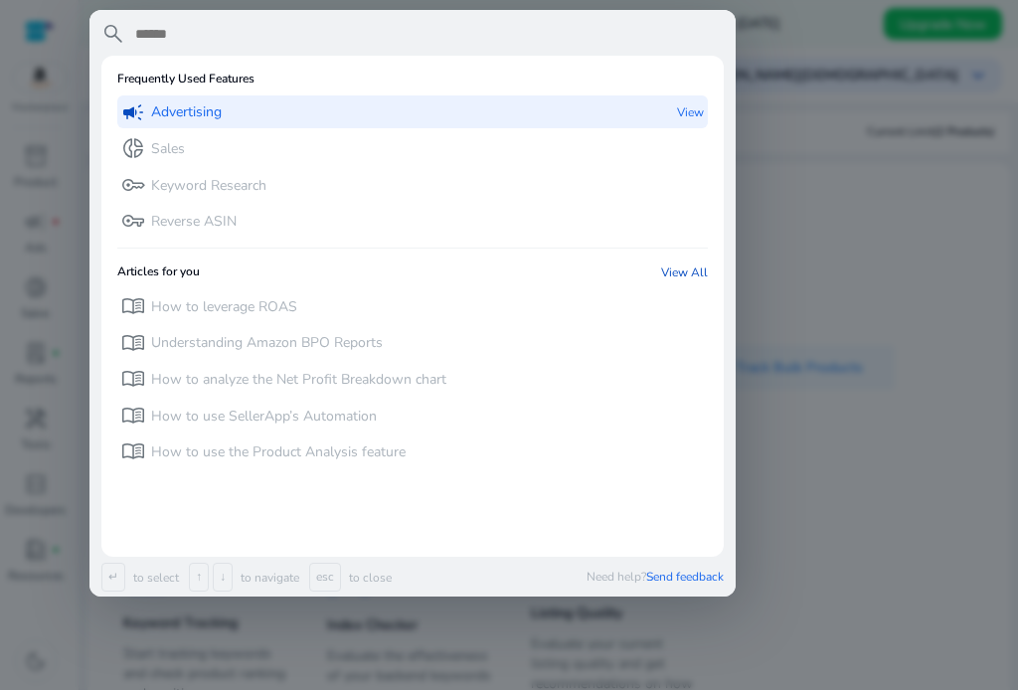
click at [218, 118] on p "Advertising" at bounding box center [186, 112] width 71 height 20
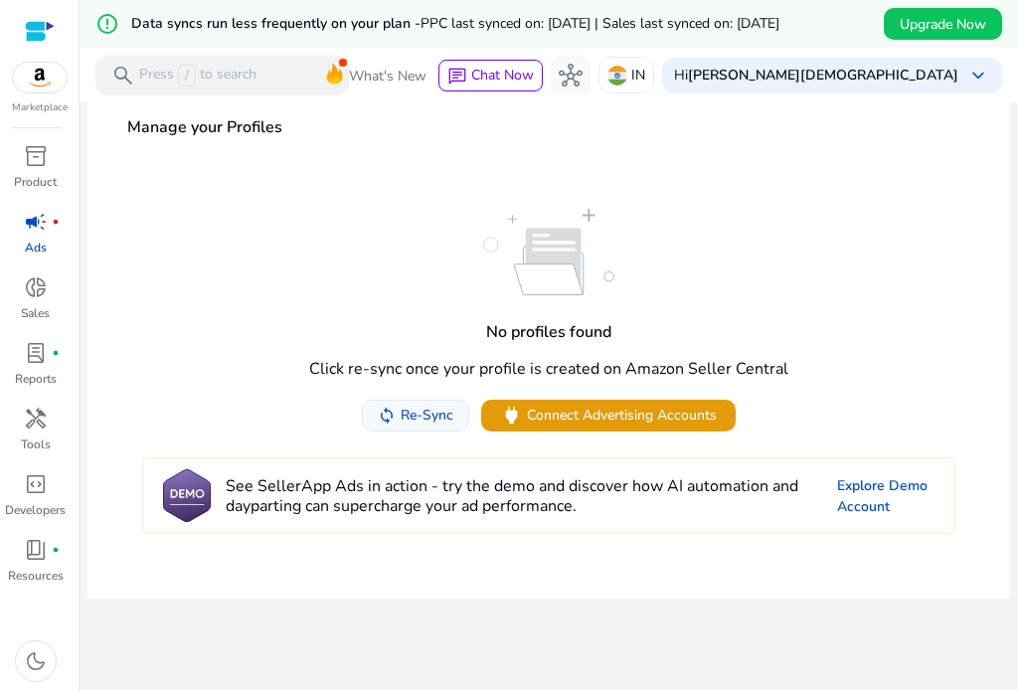
click at [400, 417] on span "Re-Sync" at bounding box center [426, 414] width 53 height 21
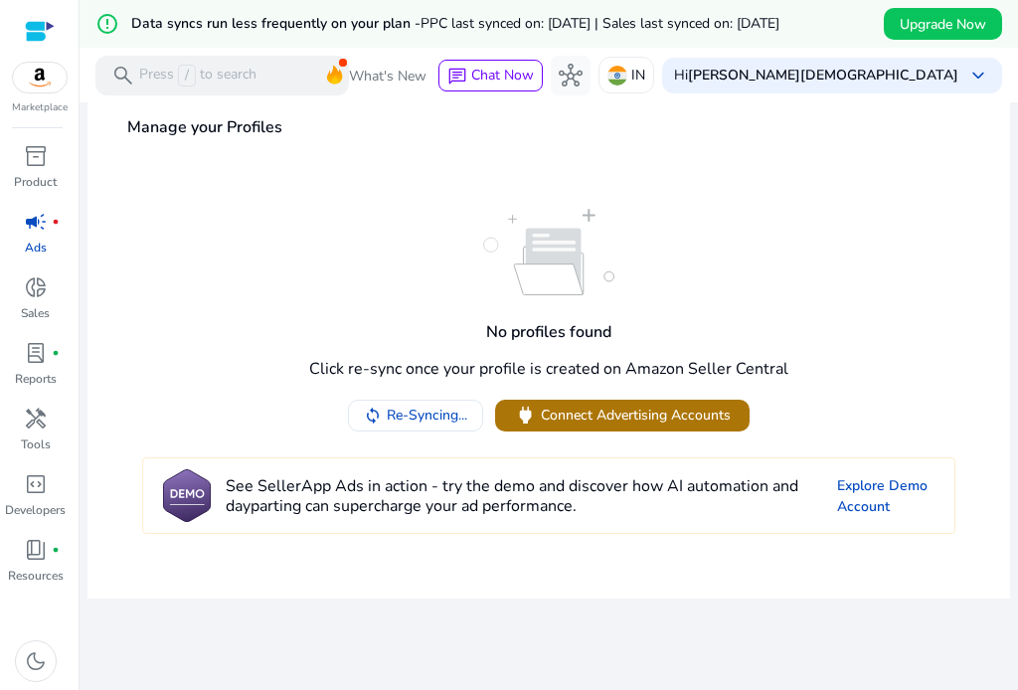
click at [570, 415] on span "Connect Advertising Accounts" at bounding box center [636, 414] width 190 height 21
